Goal: Transaction & Acquisition: Book appointment/travel/reservation

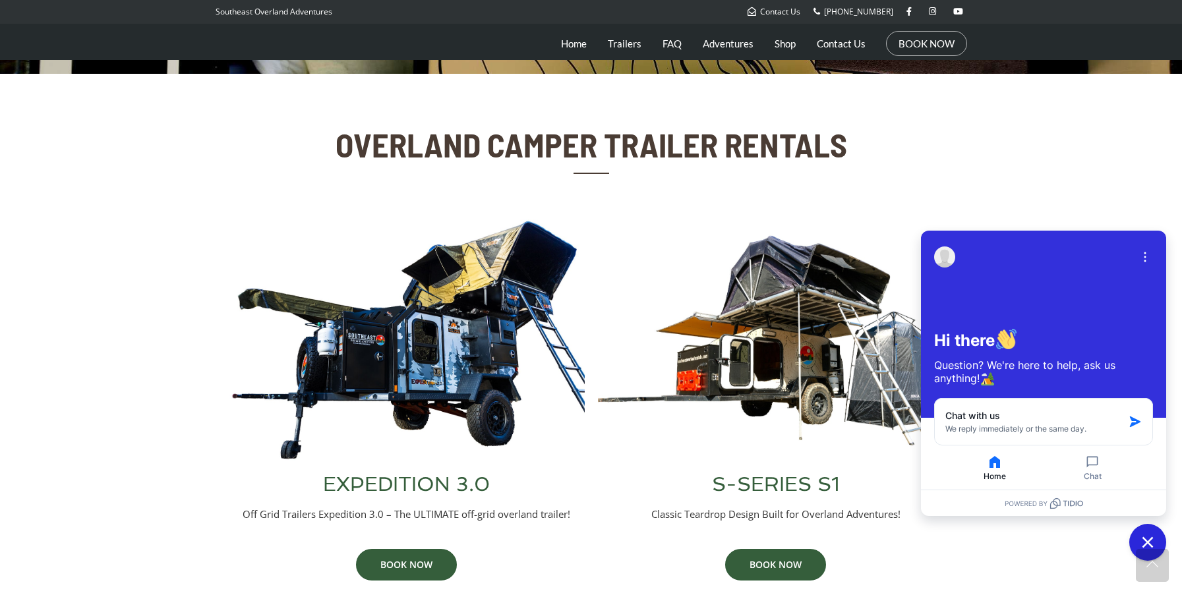
scroll to position [388, 0]
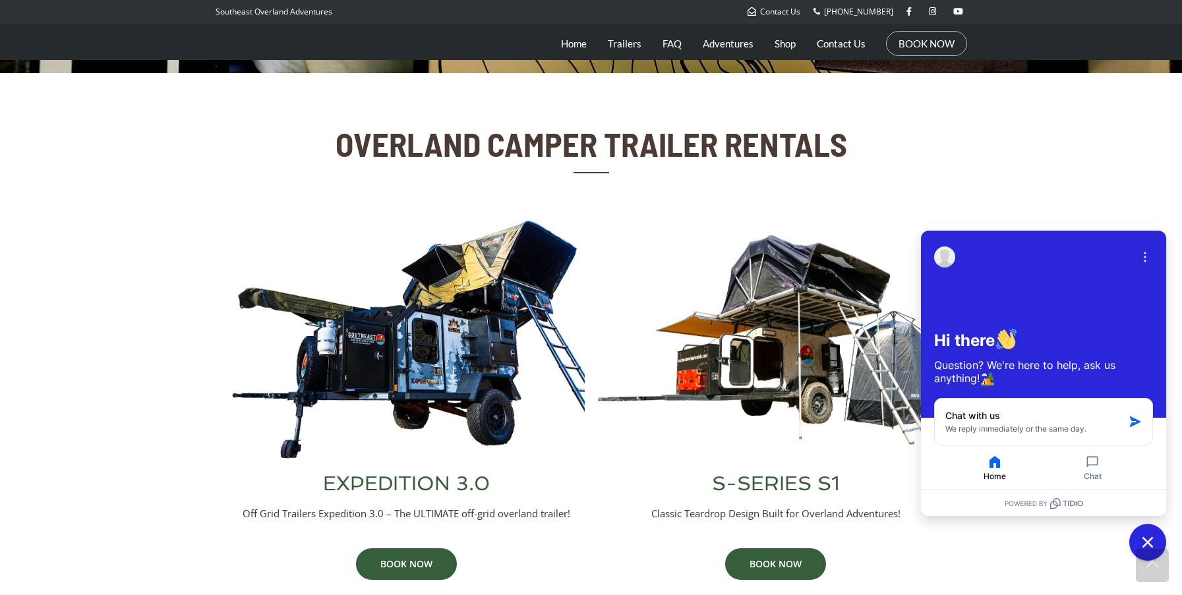
click at [471, 317] on img at bounding box center [407, 340] width 356 height 242
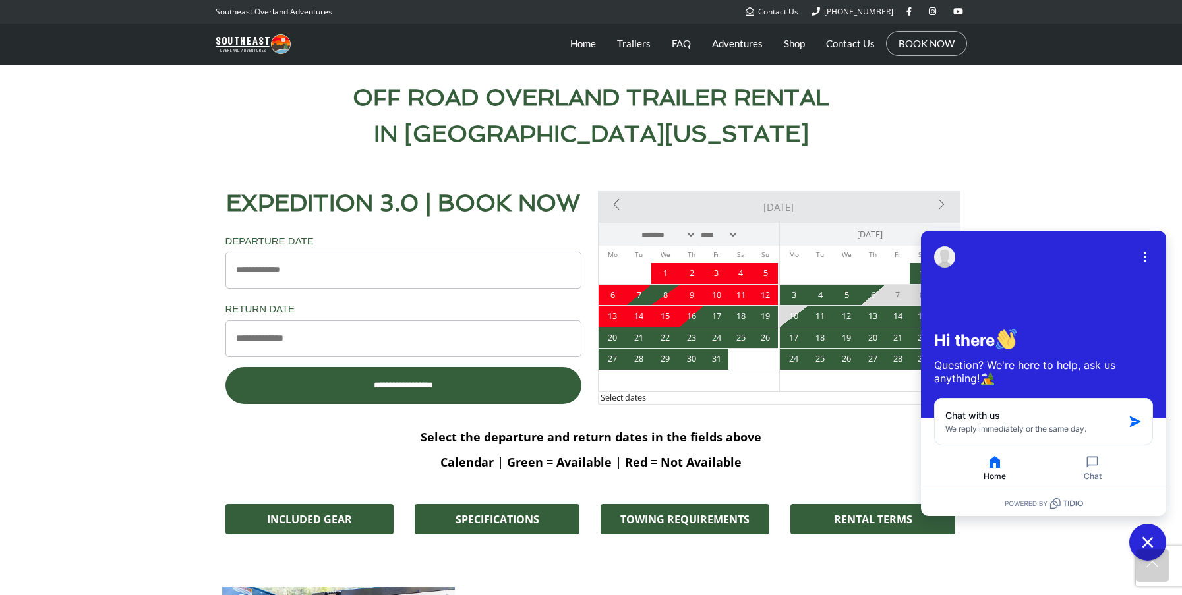
scroll to position [622, 0]
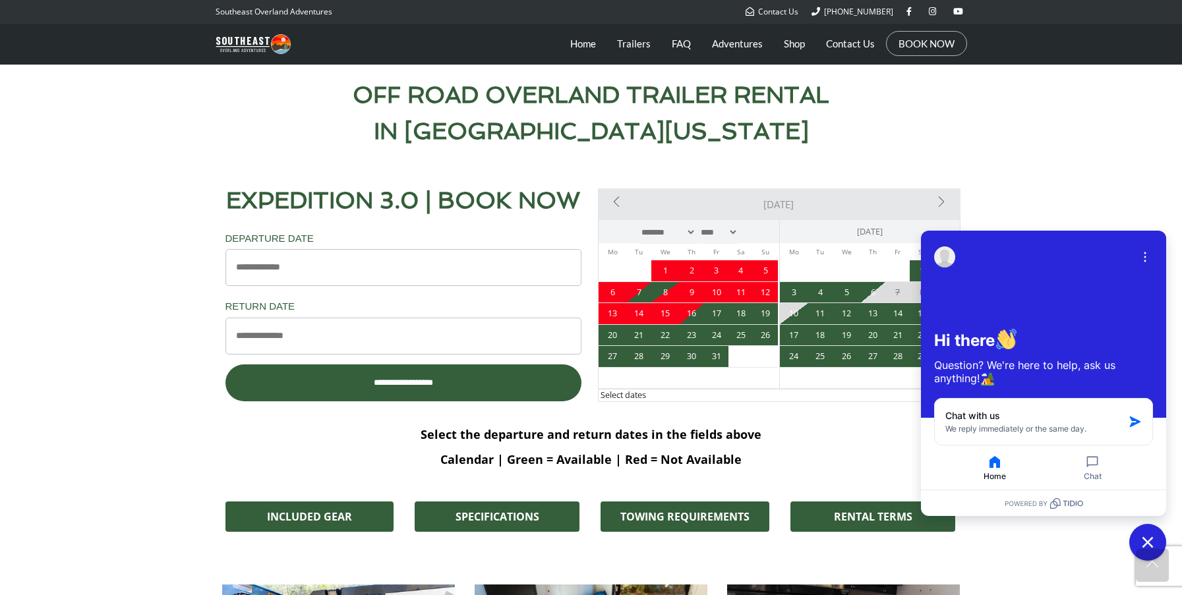
click at [1058, 196] on section "**********" at bounding box center [591, 285] width 1182 height 273
click at [1145, 255] on icon "Open options" at bounding box center [1144, 256] width 13 height 13
click at [1129, 212] on section "**********" at bounding box center [591, 285] width 1182 height 273
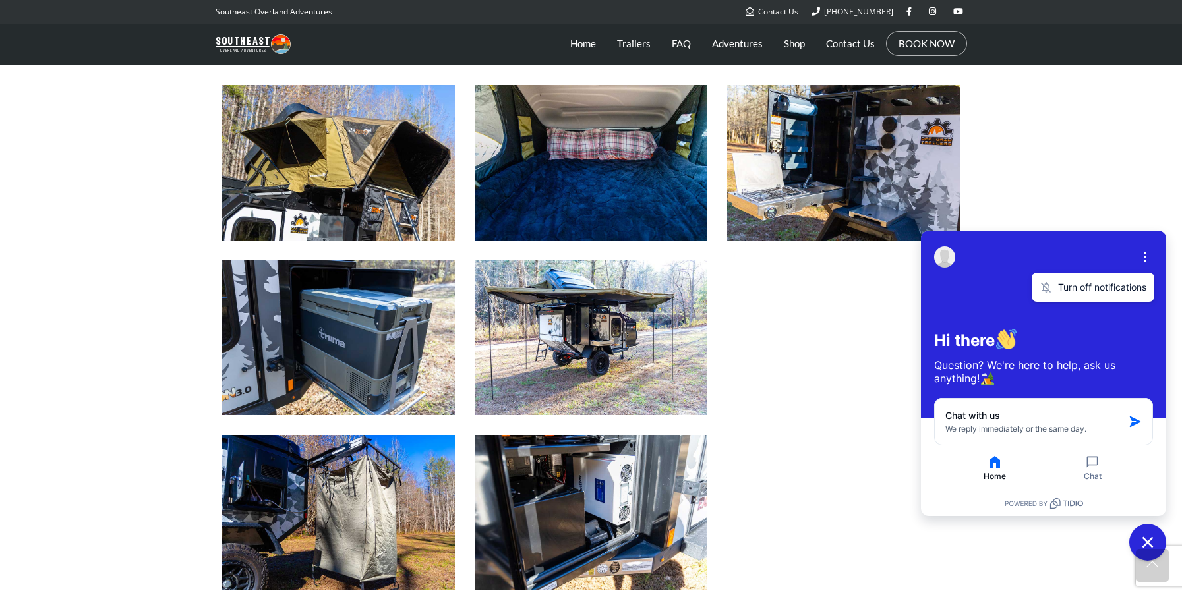
scroll to position [1301, 0]
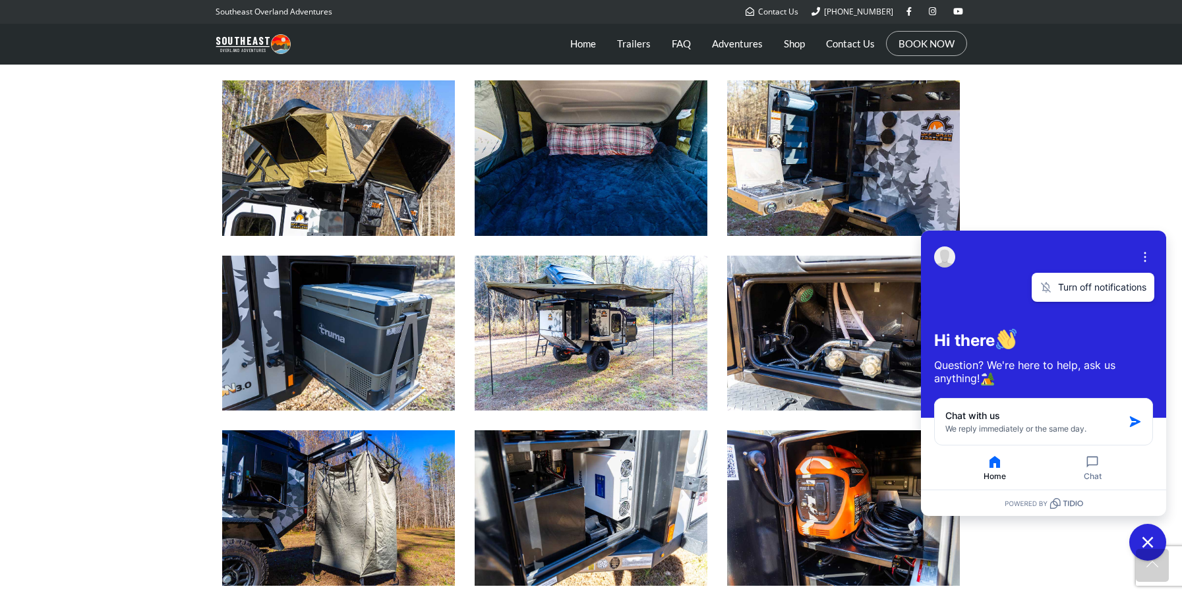
click at [828, 220] on img at bounding box center [843, 157] width 233 height 155
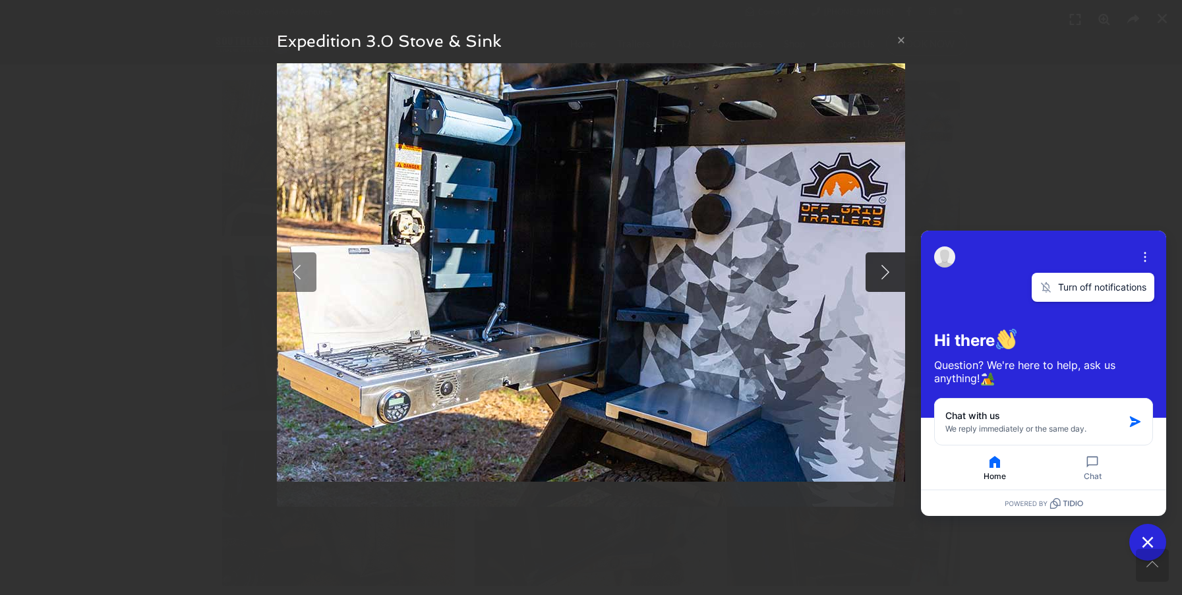
click at [888, 269] on link at bounding box center [885, 272] width 40 height 40
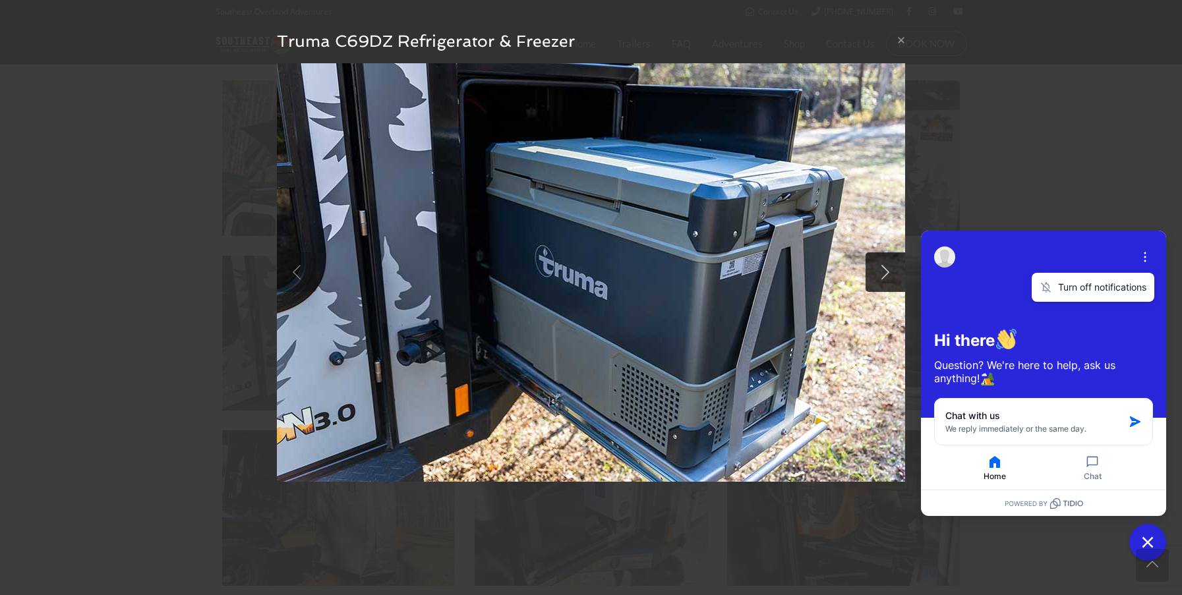
click at [888, 269] on link at bounding box center [885, 272] width 40 height 40
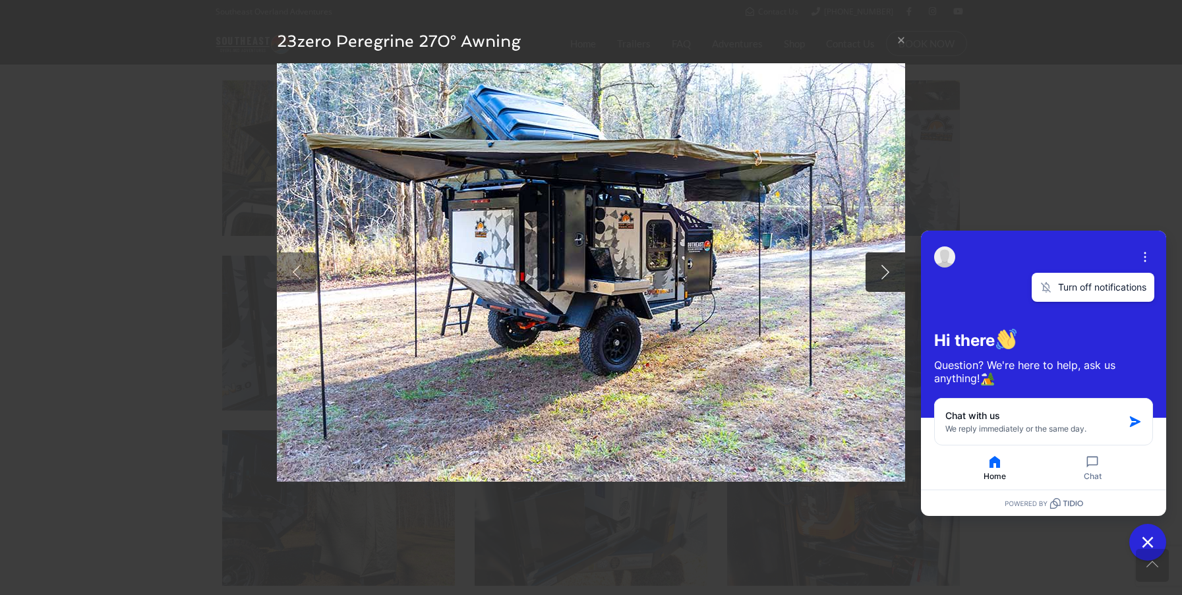
click at [888, 269] on link at bounding box center [885, 272] width 40 height 40
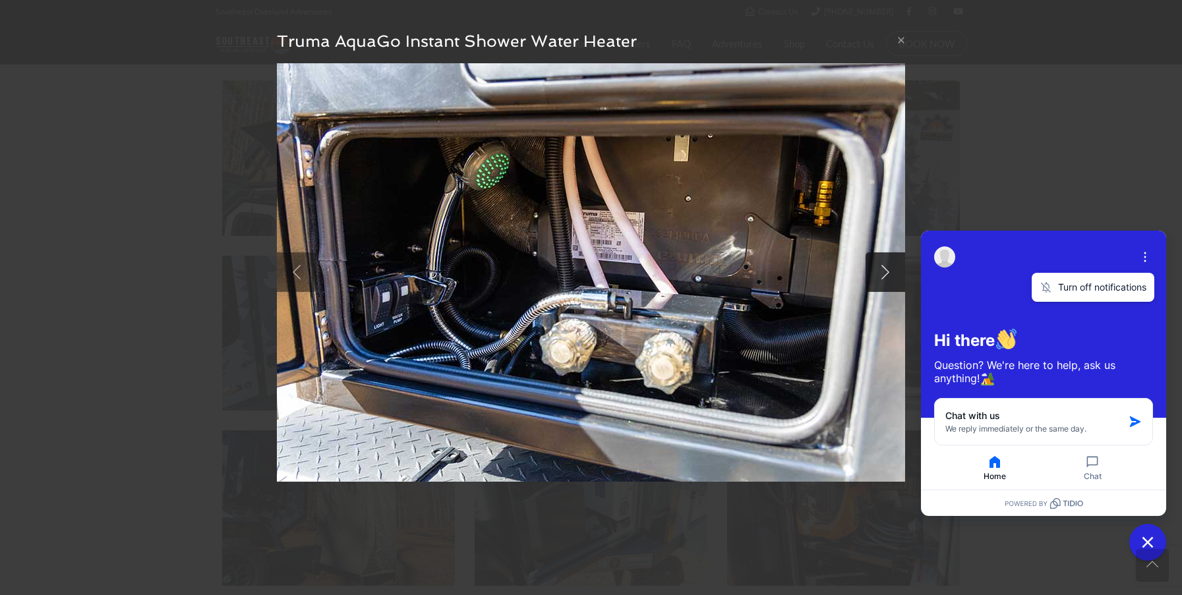
click at [888, 269] on link at bounding box center [885, 272] width 40 height 40
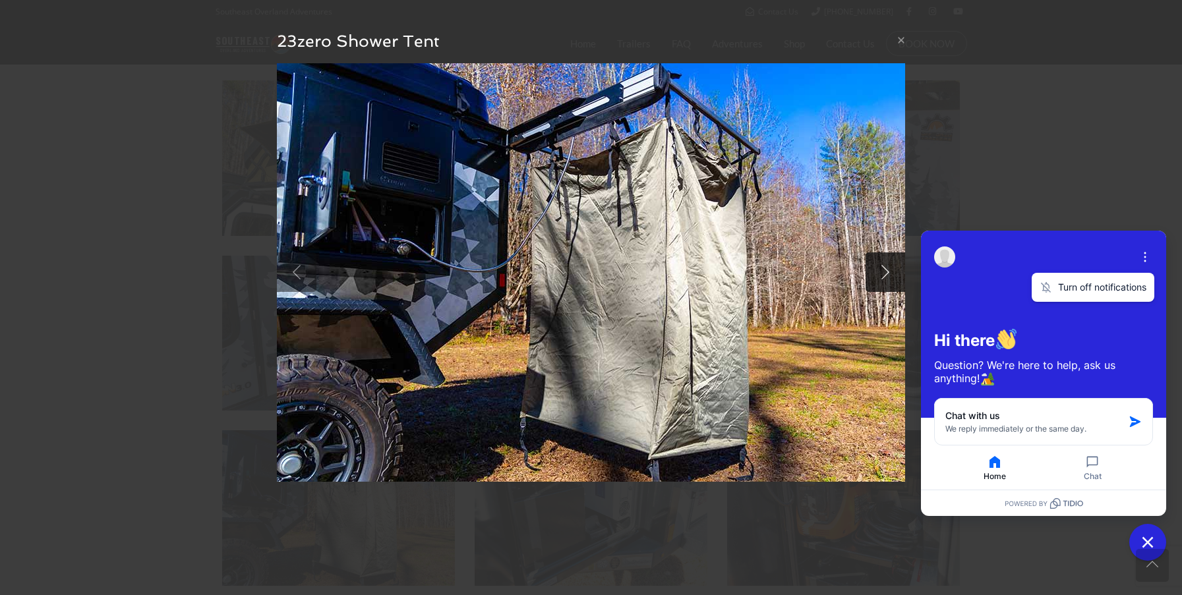
click at [888, 269] on link at bounding box center [885, 272] width 40 height 40
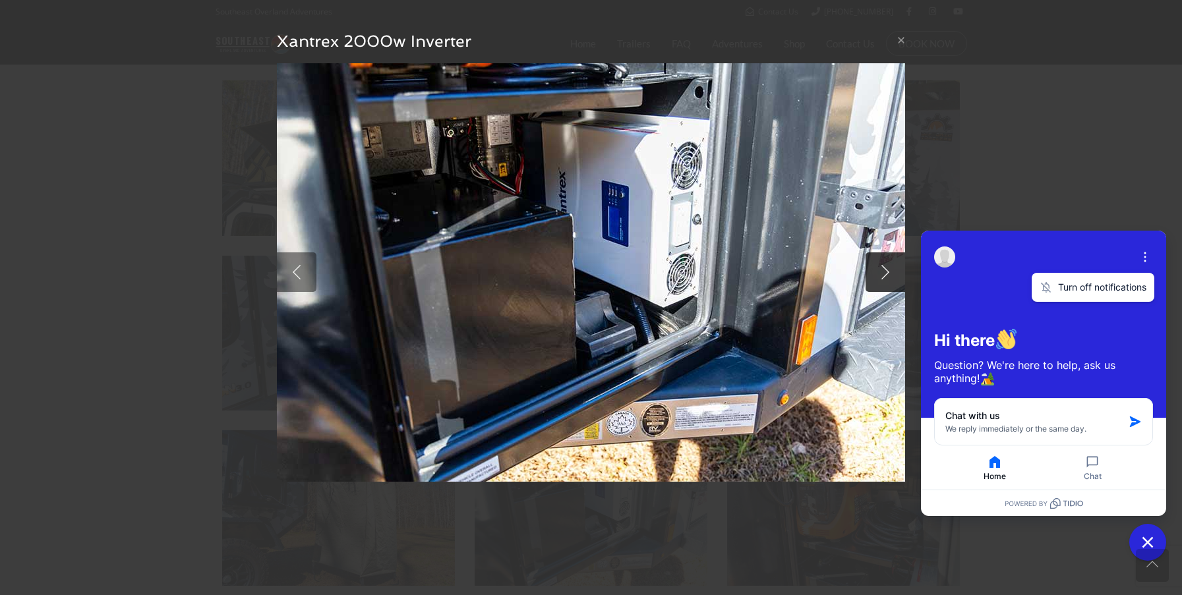
click at [888, 269] on link at bounding box center [885, 272] width 40 height 40
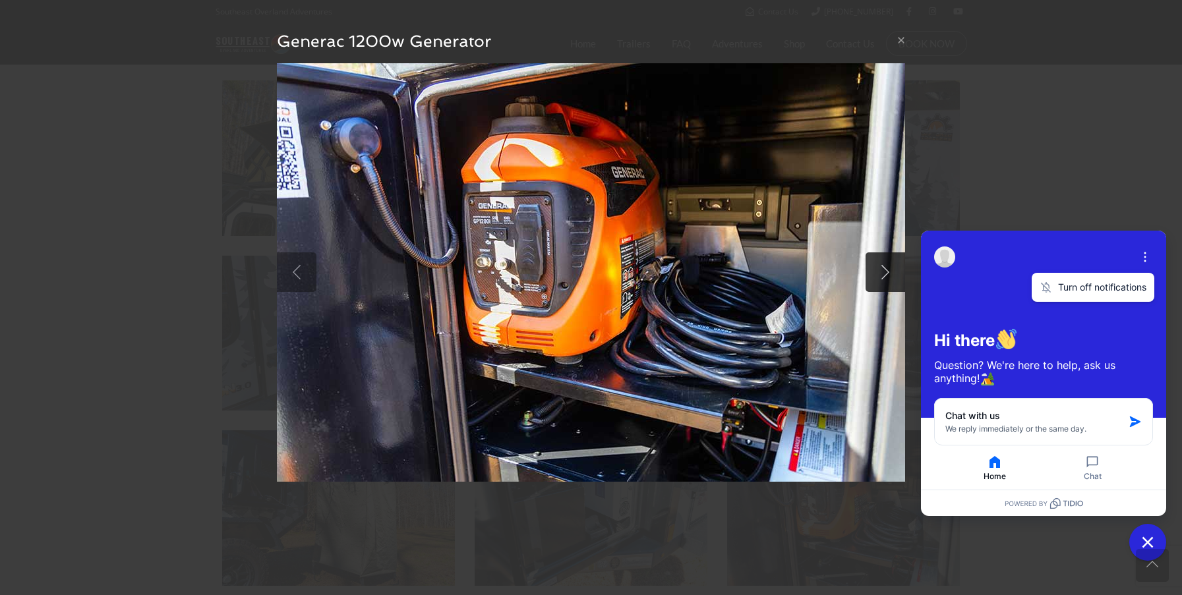
click at [888, 269] on link at bounding box center [885, 272] width 40 height 40
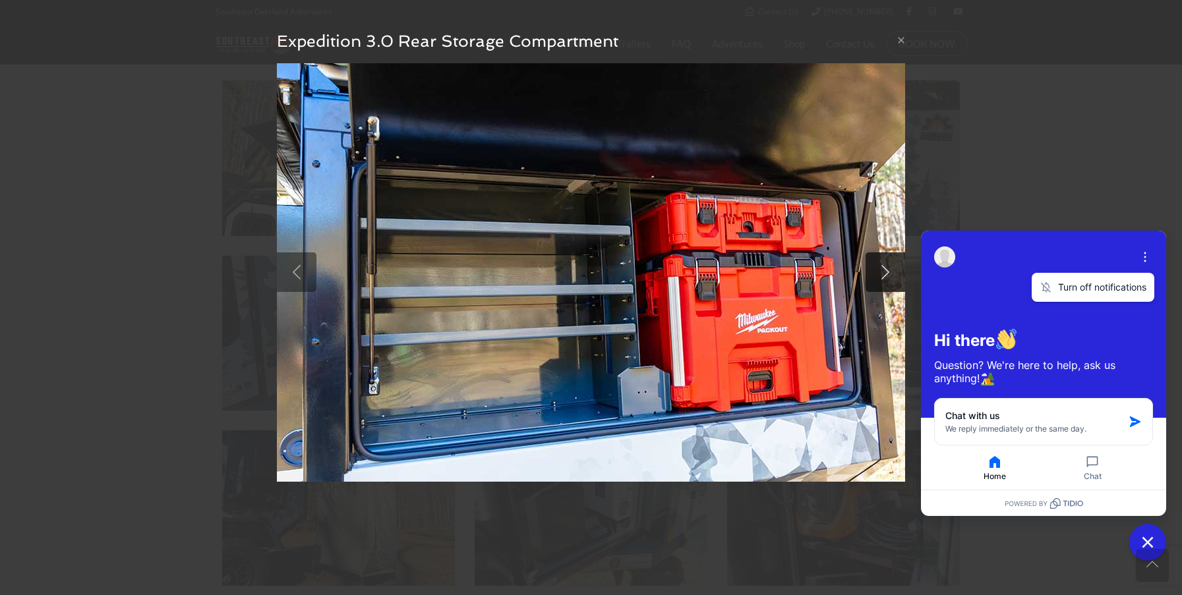
click at [888, 269] on link at bounding box center [885, 272] width 40 height 40
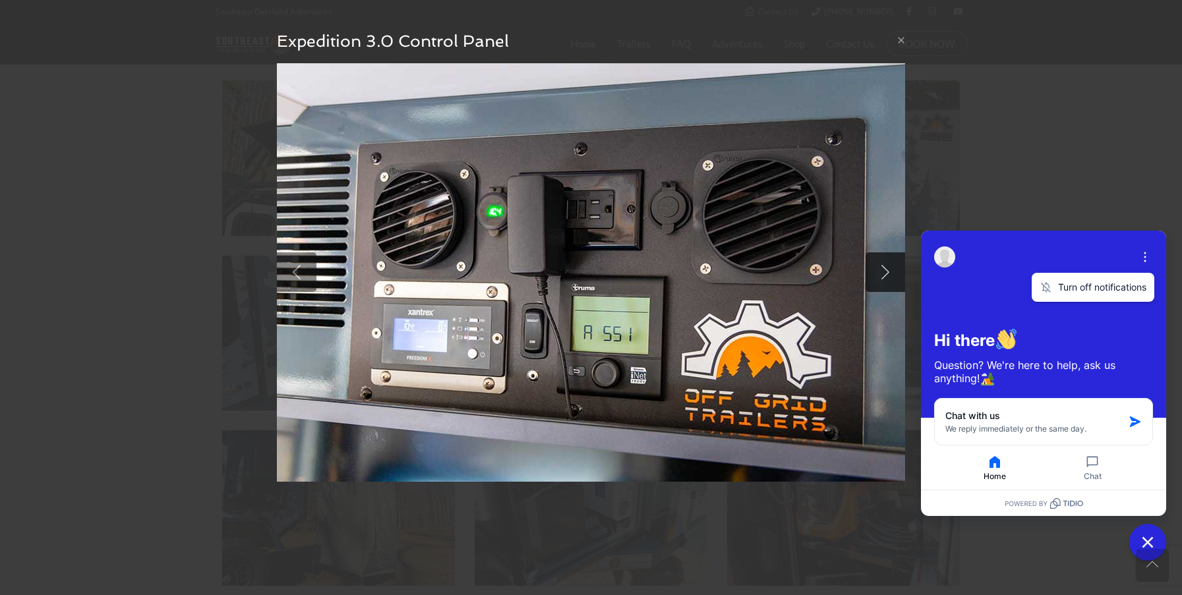
click at [888, 269] on link at bounding box center [885, 272] width 40 height 40
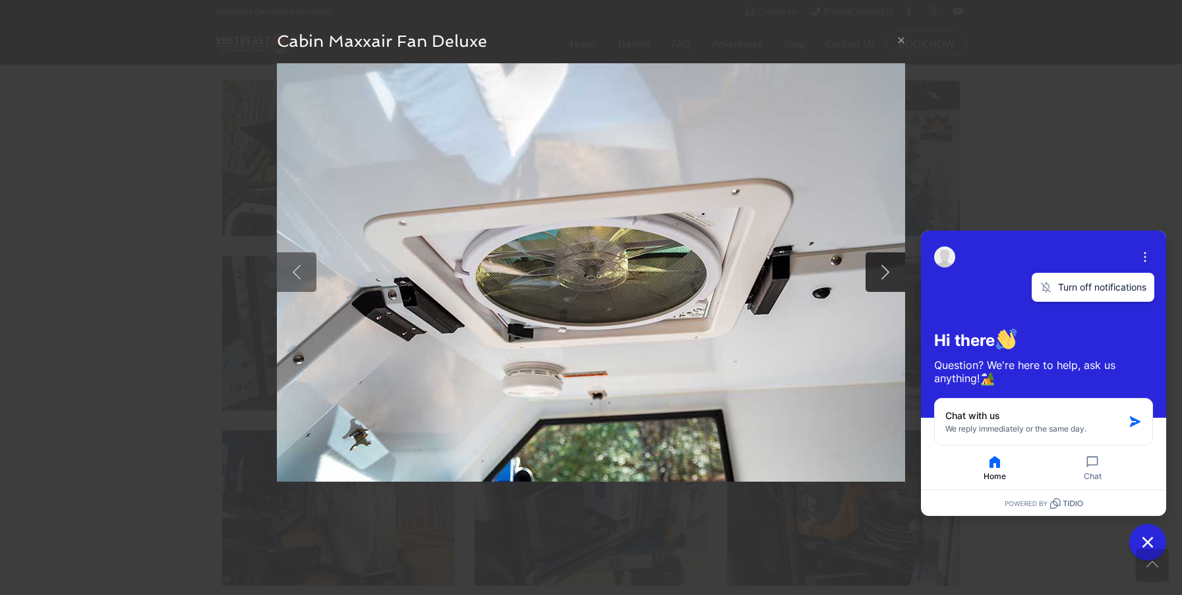
click at [888, 269] on link at bounding box center [885, 272] width 40 height 40
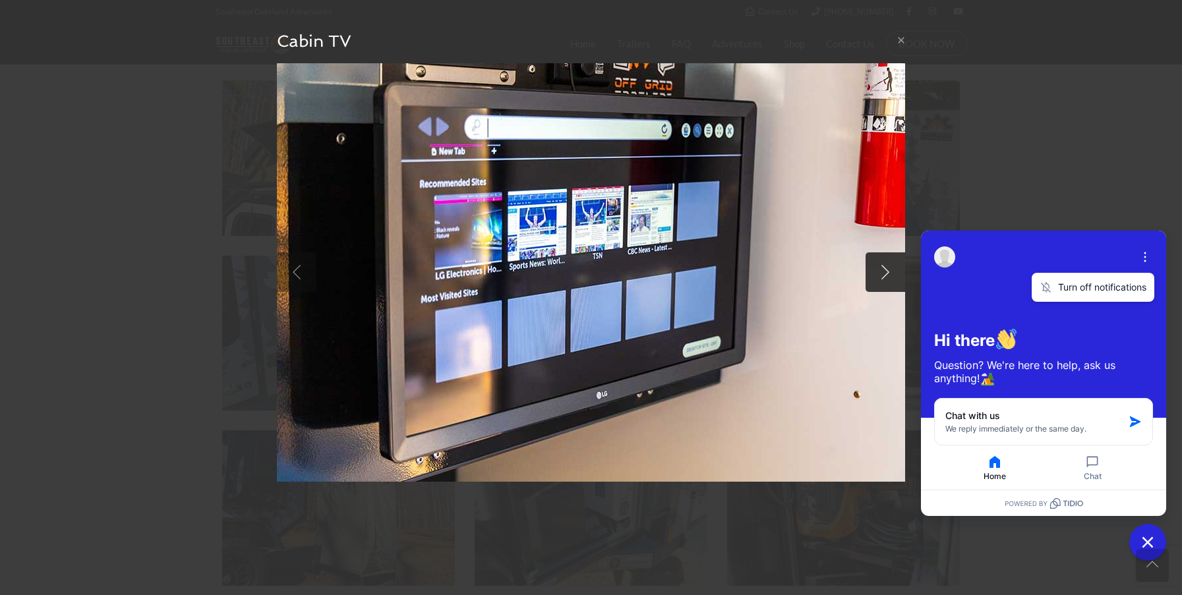
click at [888, 269] on link at bounding box center [885, 272] width 40 height 40
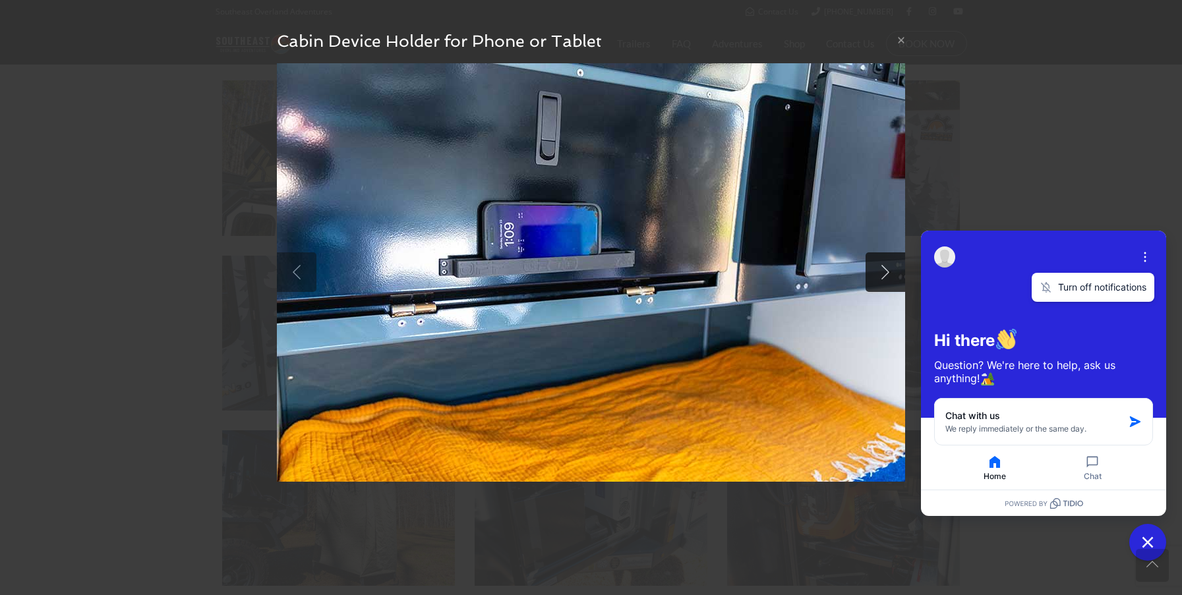
click at [888, 269] on link at bounding box center [885, 272] width 40 height 40
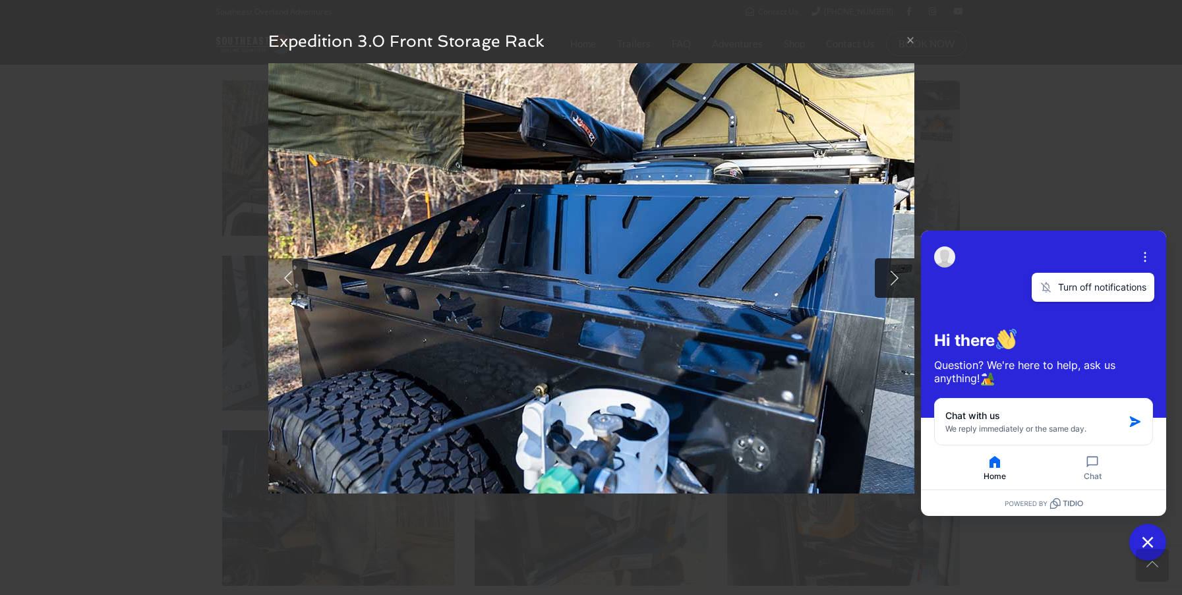
click at [888, 269] on link at bounding box center [895, 278] width 40 height 40
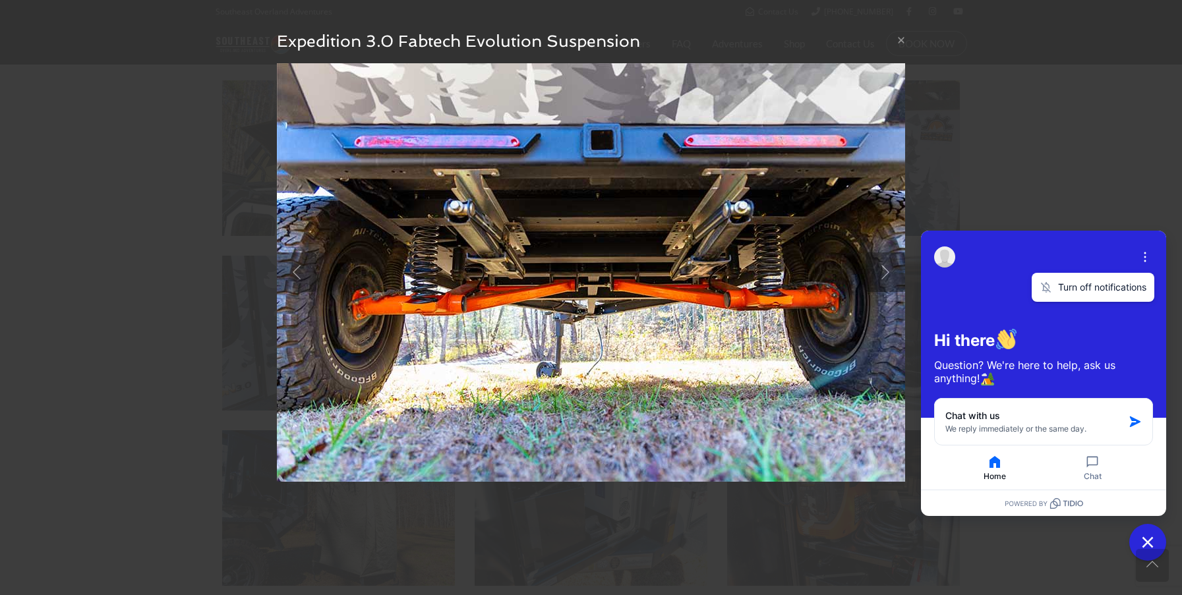
click at [964, 139] on div "× Expedition 3.0 Fabtech Evolution Suspension null" at bounding box center [591, 297] width 1182 height 595
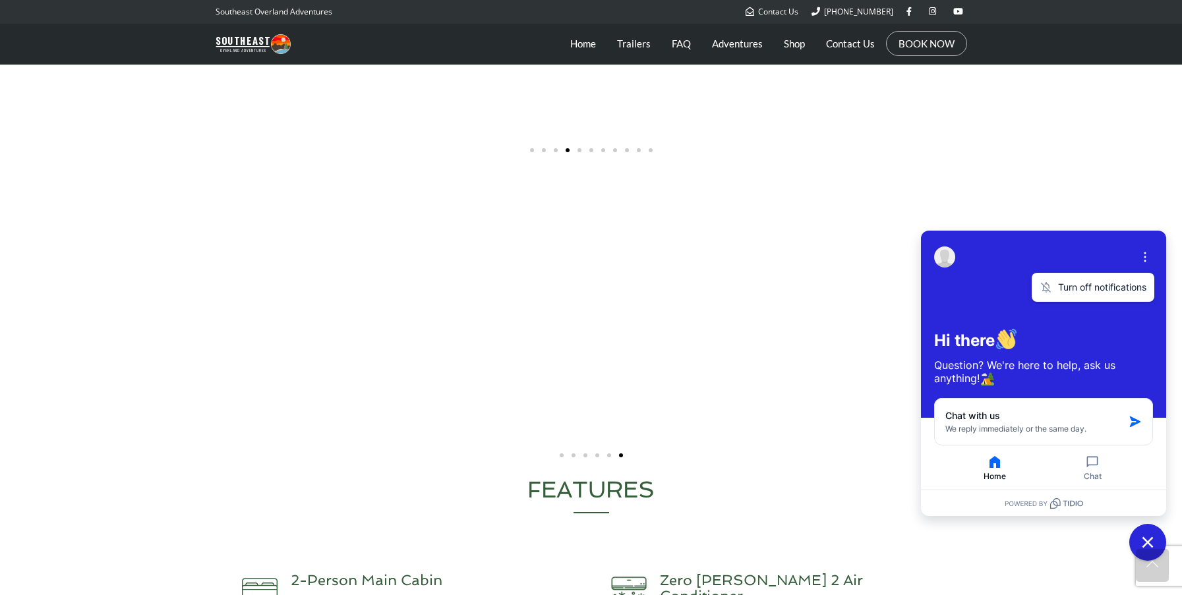
scroll to position [2576, 0]
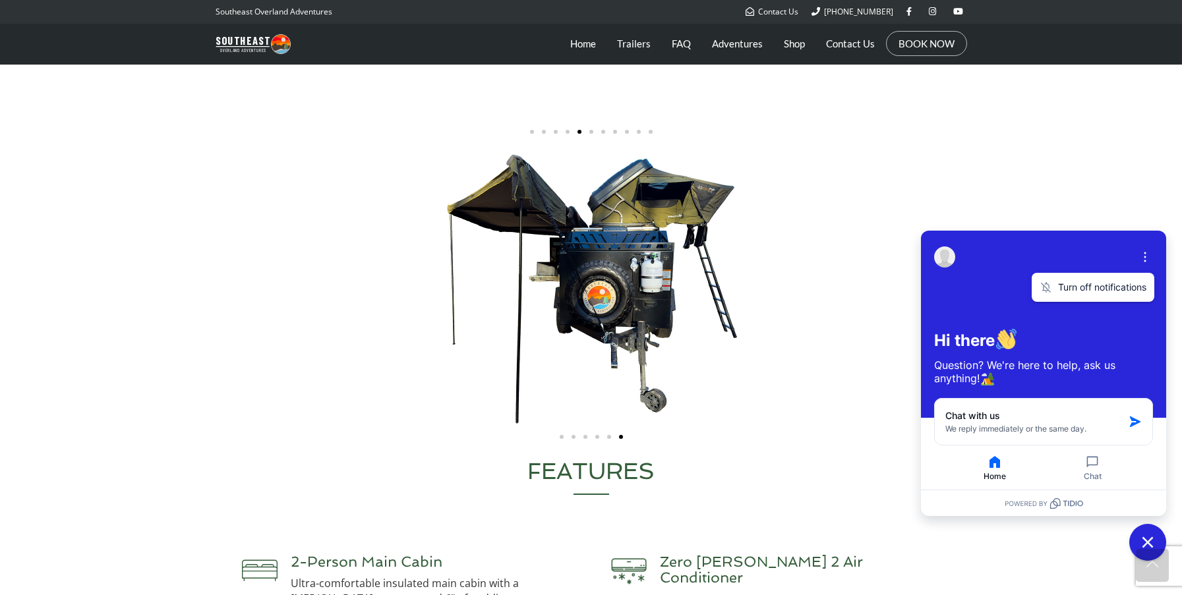
click at [560, 439] on span "Go to slide 1" at bounding box center [562, 437] width 4 height 4
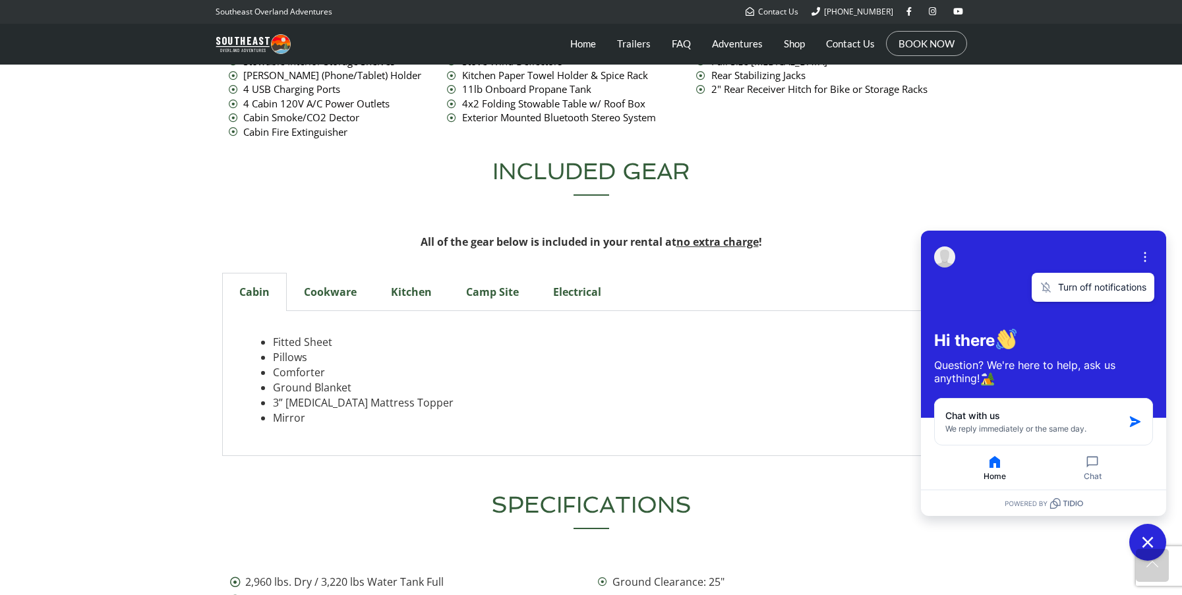
scroll to position [4173, 0]
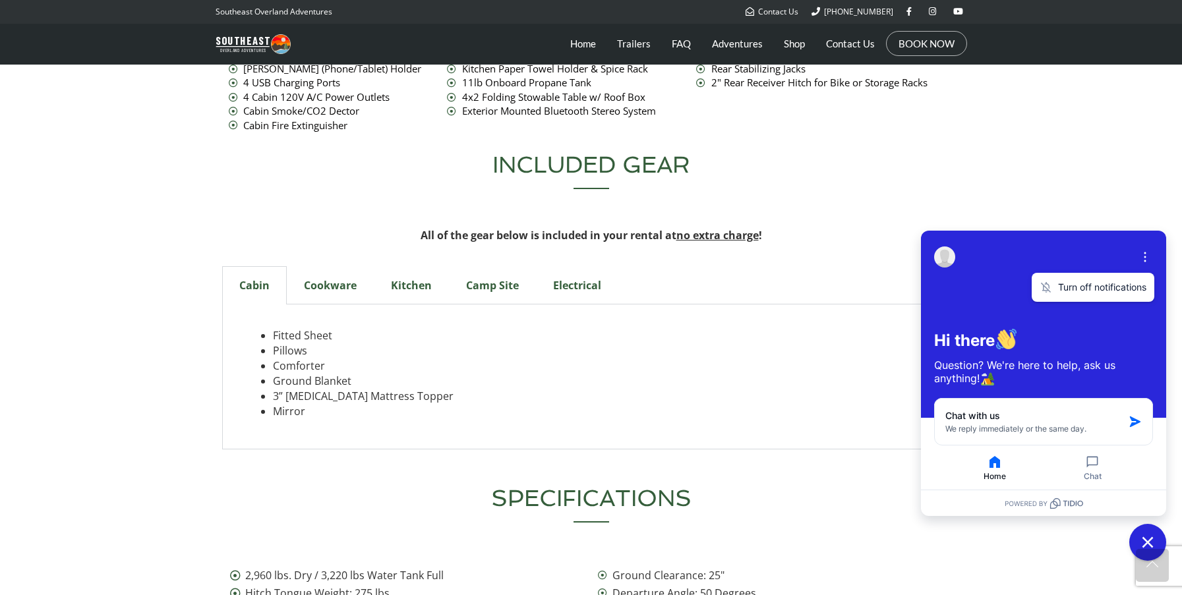
click at [567, 266] on div "Electrical" at bounding box center [577, 285] width 82 height 38
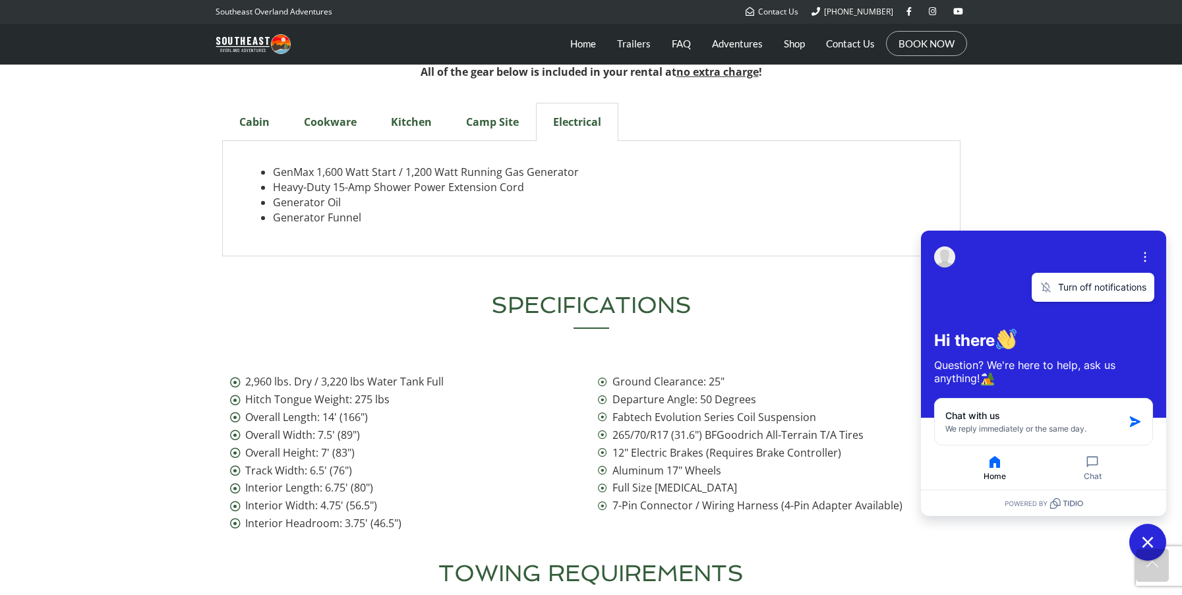
scroll to position [4337, 0]
click at [1155, 550] on link at bounding box center [1152, 565] width 33 height 33
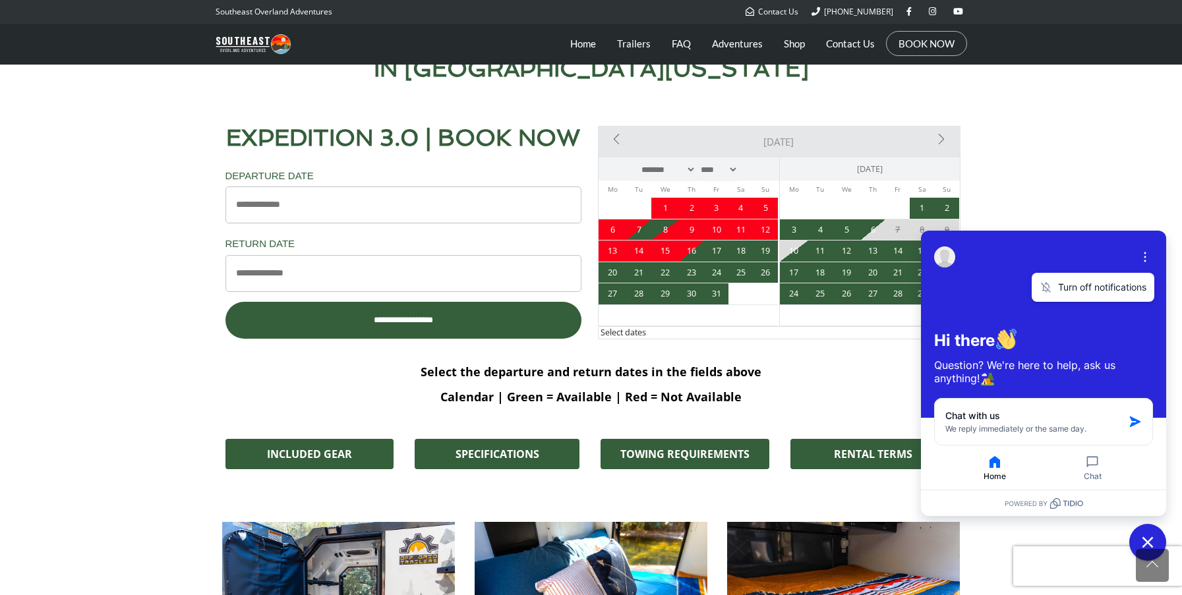
scroll to position [0, 0]
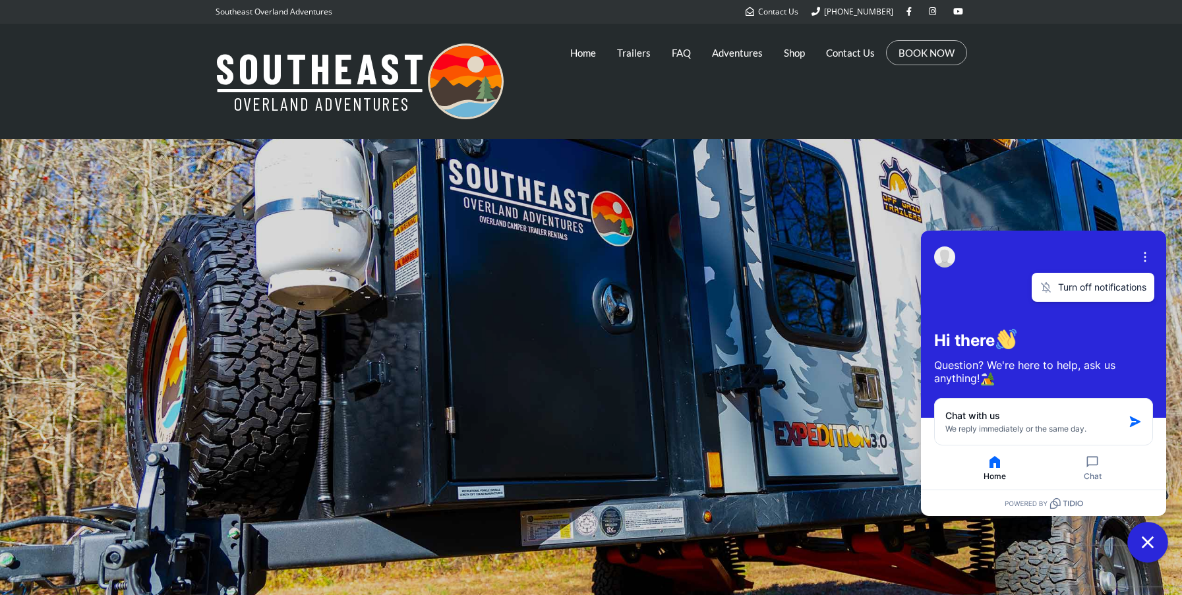
click at [1147, 544] on icon "Close chat widget" at bounding box center [1148, 543] width 20 height 20
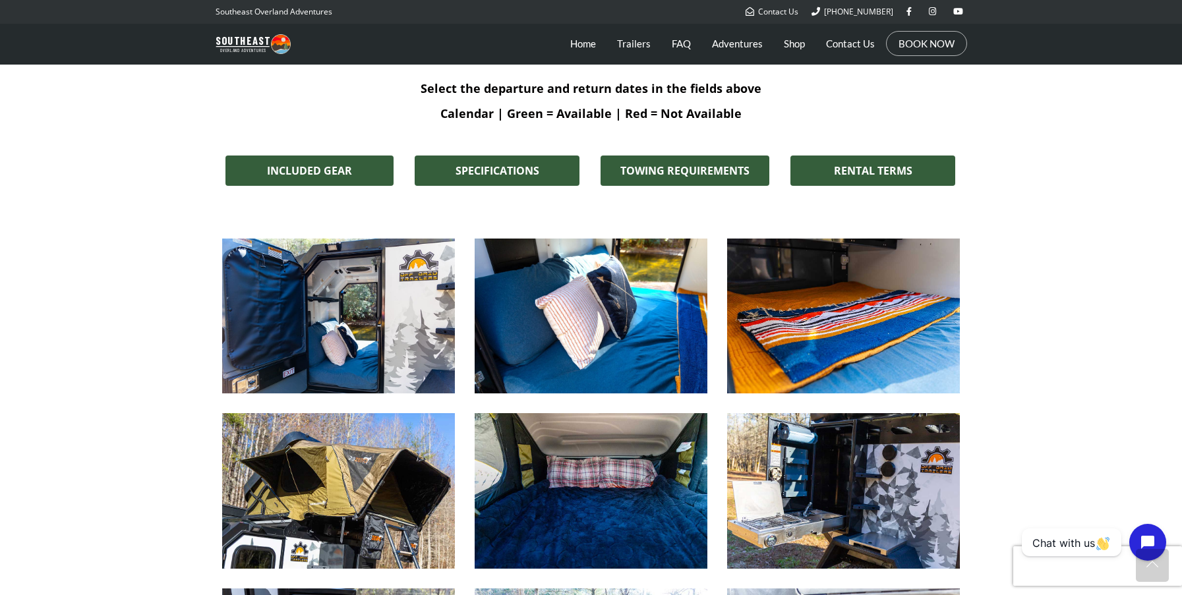
scroll to position [969, 0]
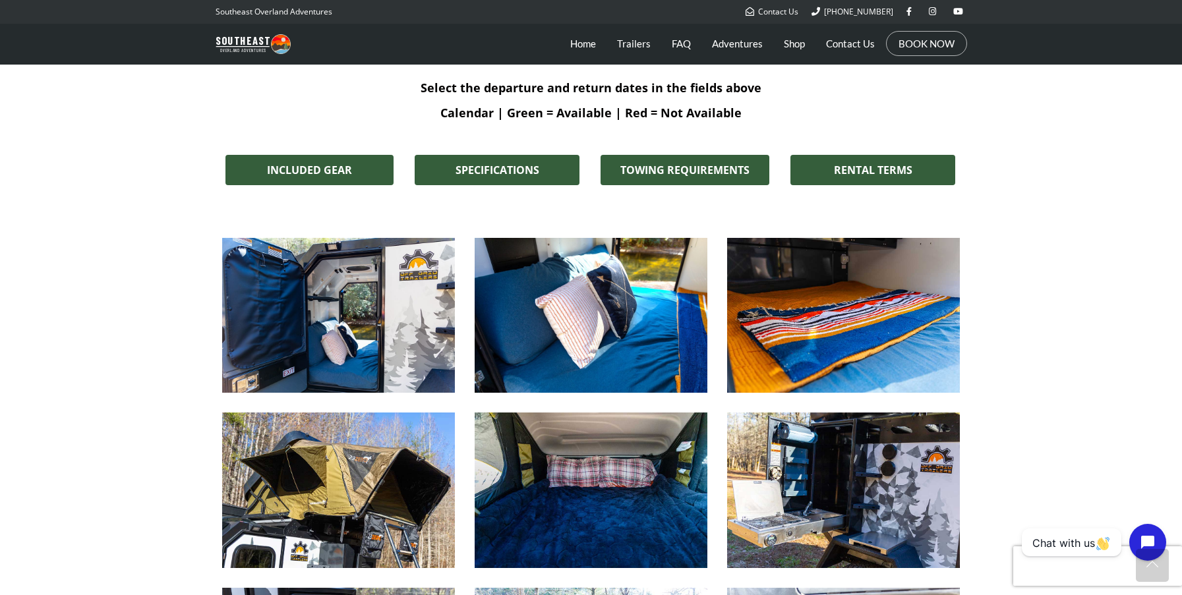
click at [341, 375] on img at bounding box center [338, 315] width 233 height 155
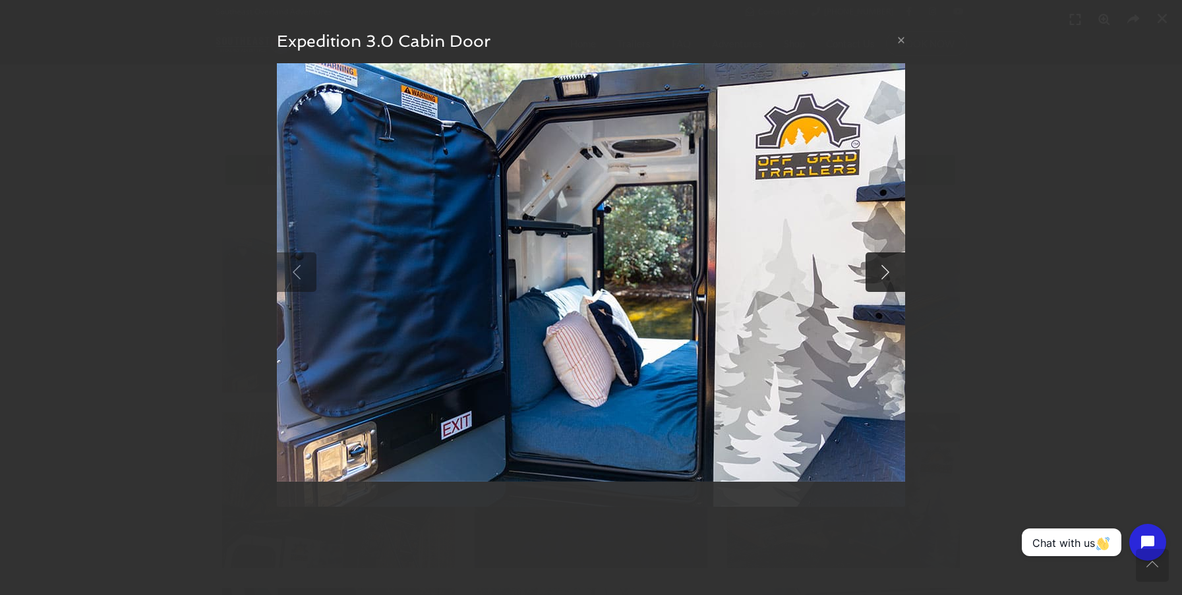
click at [886, 268] on link at bounding box center [885, 272] width 40 height 40
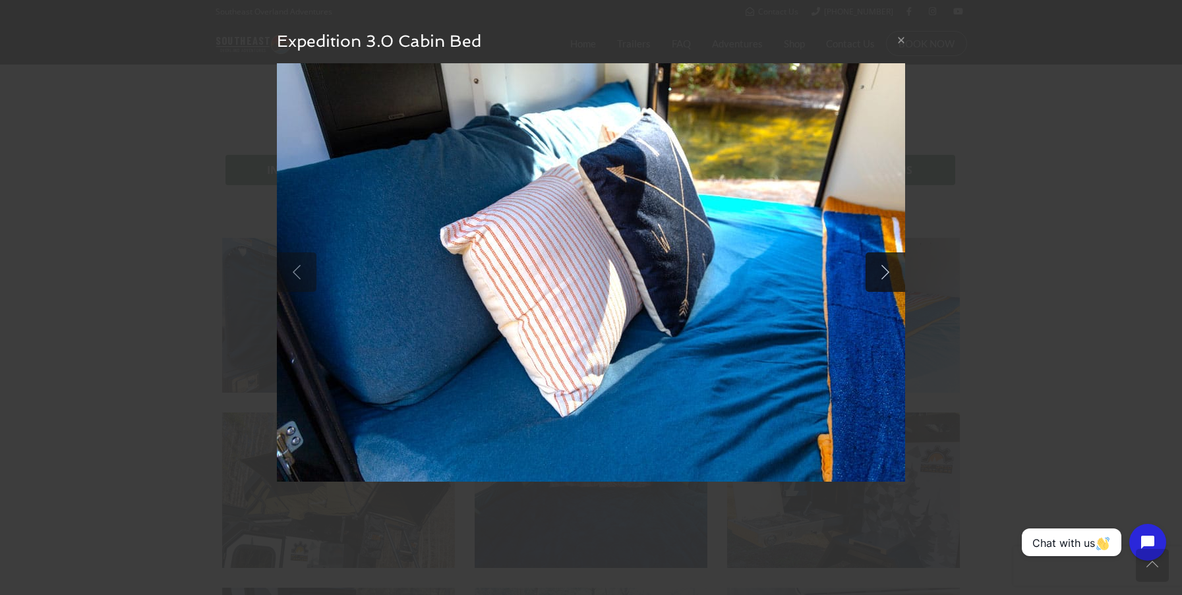
click at [890, 272] on link at bounding box center [885, 272] width 40 height 40
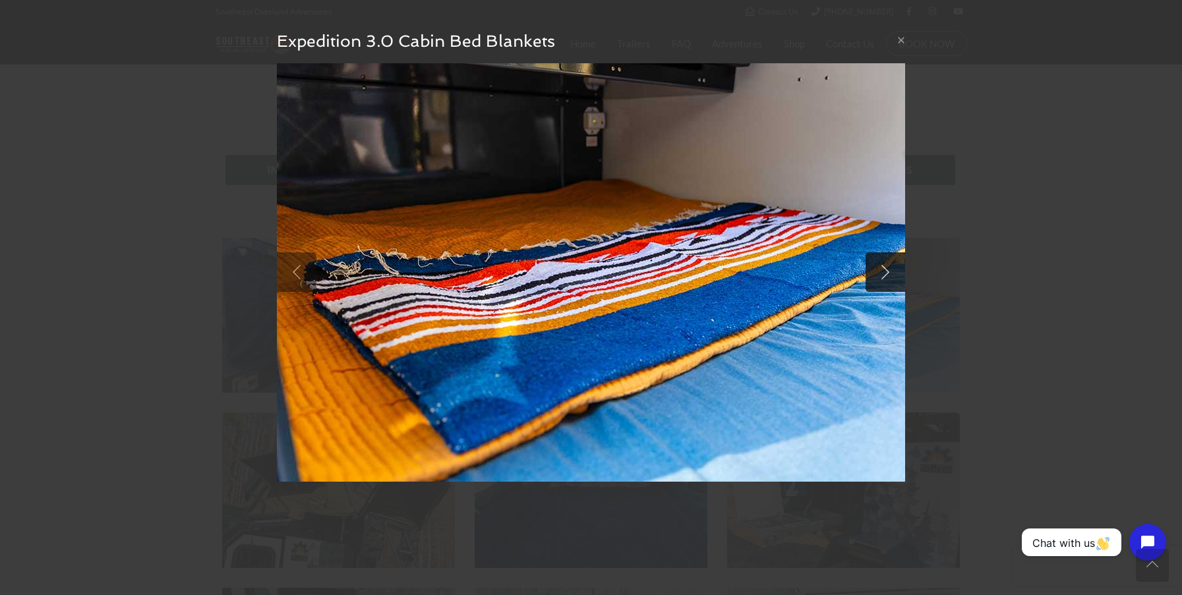
click at [890, 272] on link at bounding box center [885, 272] width 40 height 40
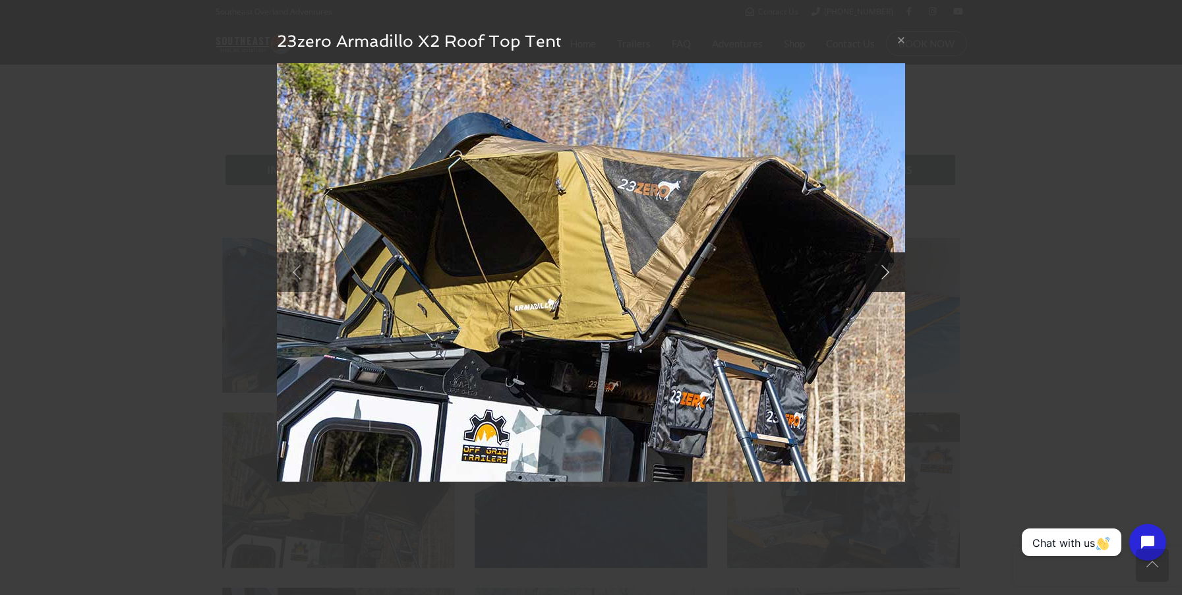
click at [889, 270] on link at bounding box center [885, 272] width 40 height 40
